Goal: Task Accomplishment & Management: Manage account settings

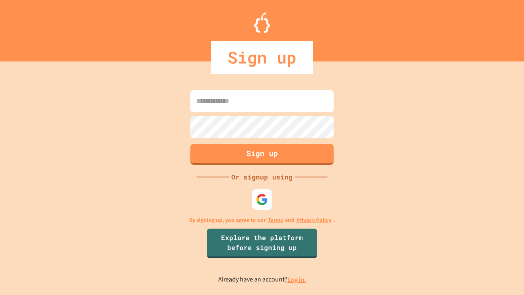
click at [297, 279] on link "Log in." at bounding box center [297, 279] width 19 height 9
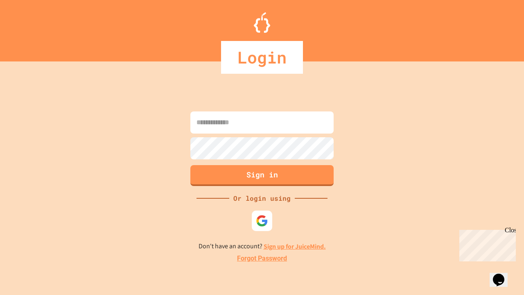
click at [262, 258] on link "Forgot Password" at bounding box center [262, 259] width 50 height 10
